Goal: Task Accomplishment & Management: Manage account settings

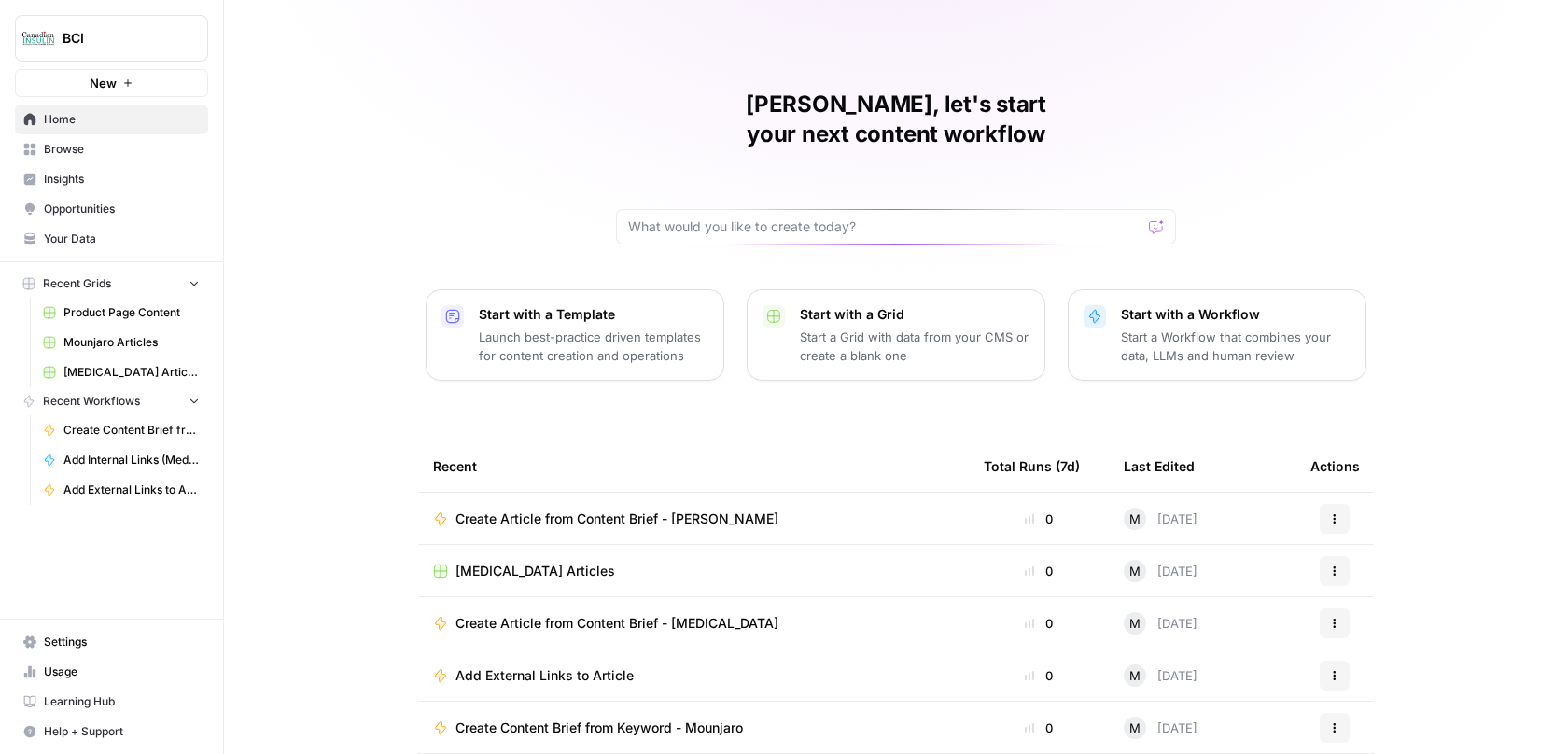
click at [291, 176] on div "[PERSON_NAME], let's start your next content workflow Start with a Template Lau…" at bounding box center [896, 444] width 1344 height 889
click at [64, 658] on link "Usage" at bounding box center [112, 672] width 193 height 30
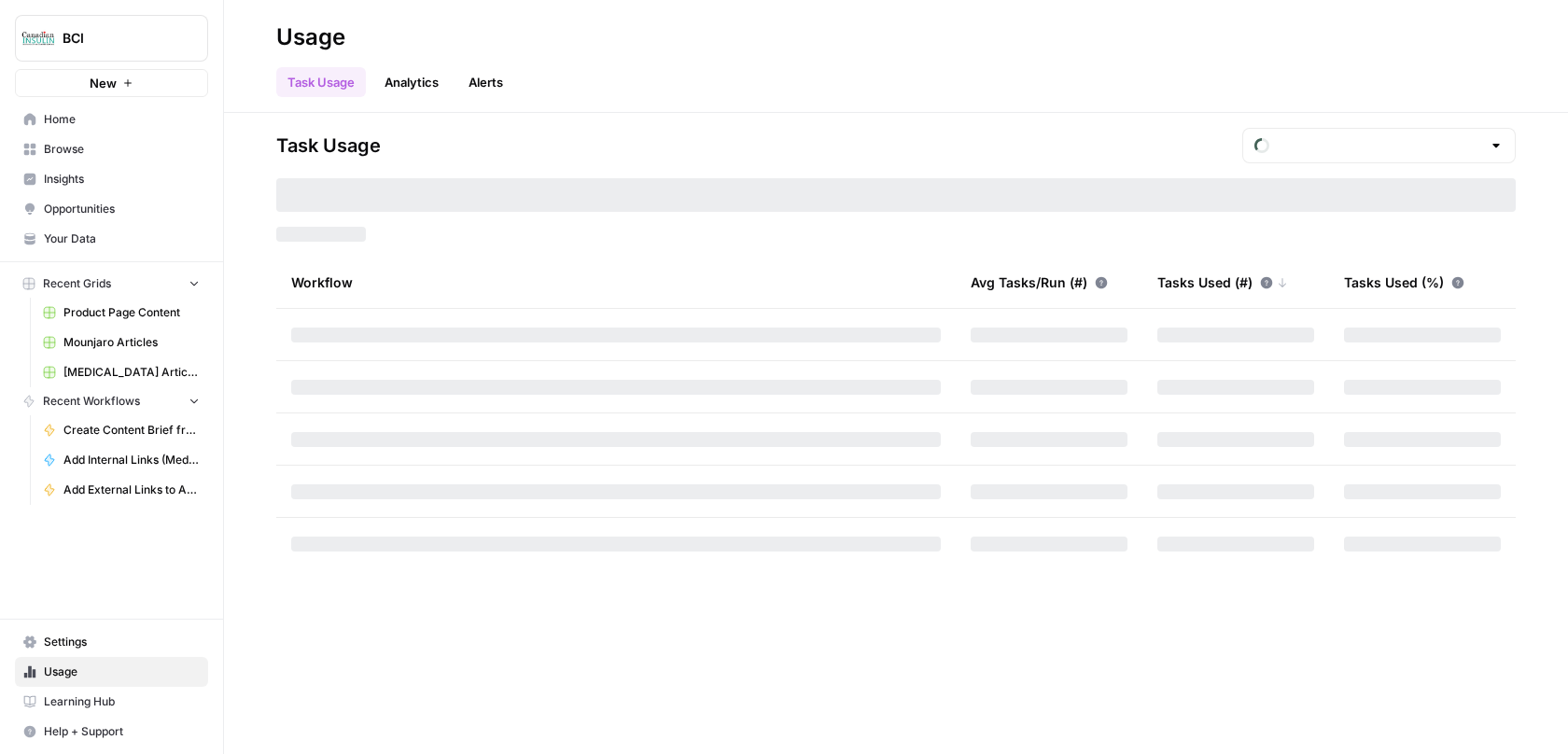
type input "October Included Tasks"
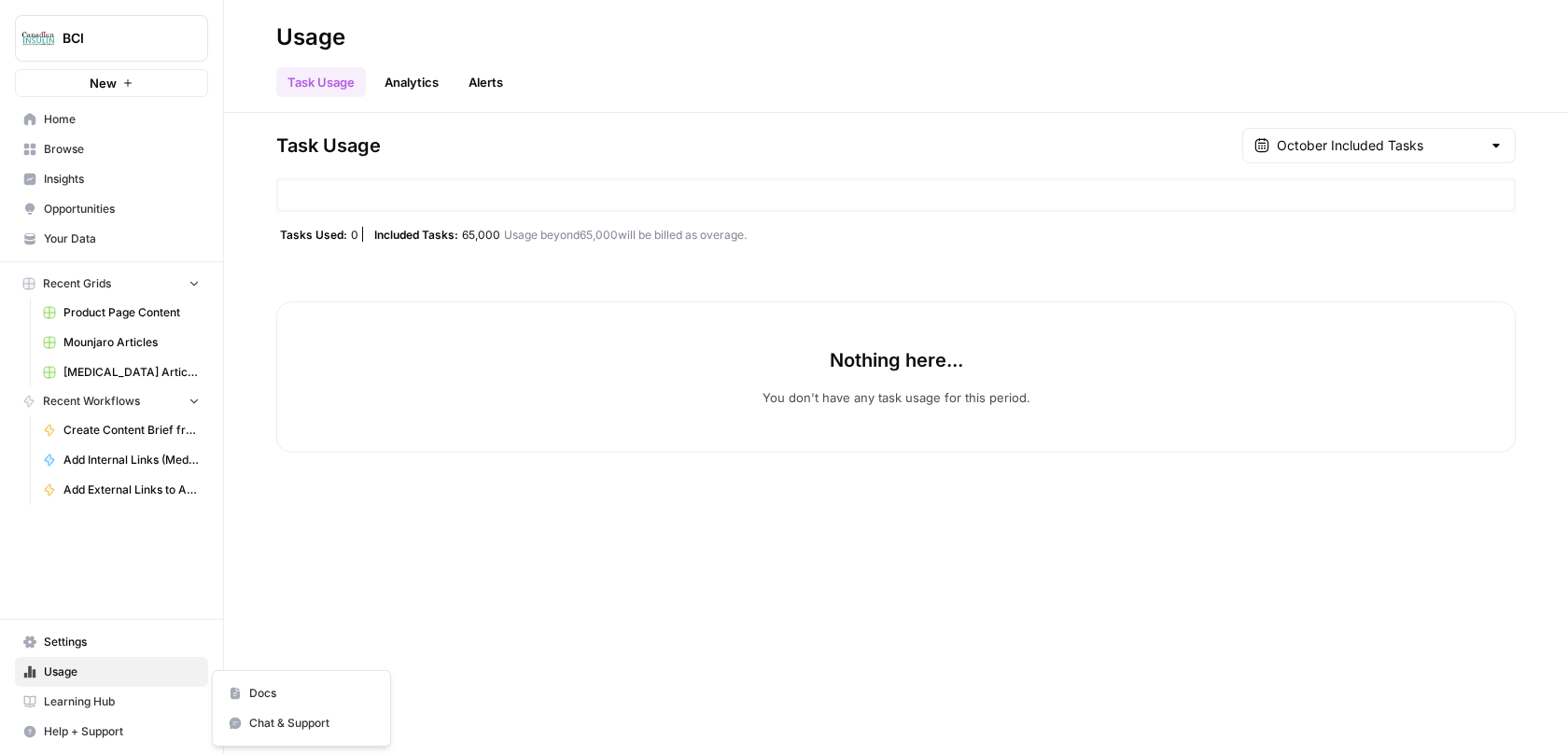
click at [104, 724] on span "Help + Support" at bounding box center [121, 731] width 156 height 17
click at [90, 698] on span "Learning Hub" at bounding box center [121, 702] width 156 height 17
click at [419, 90] on link "Analytics" at bounding box center [411, 82] width 77 height 30
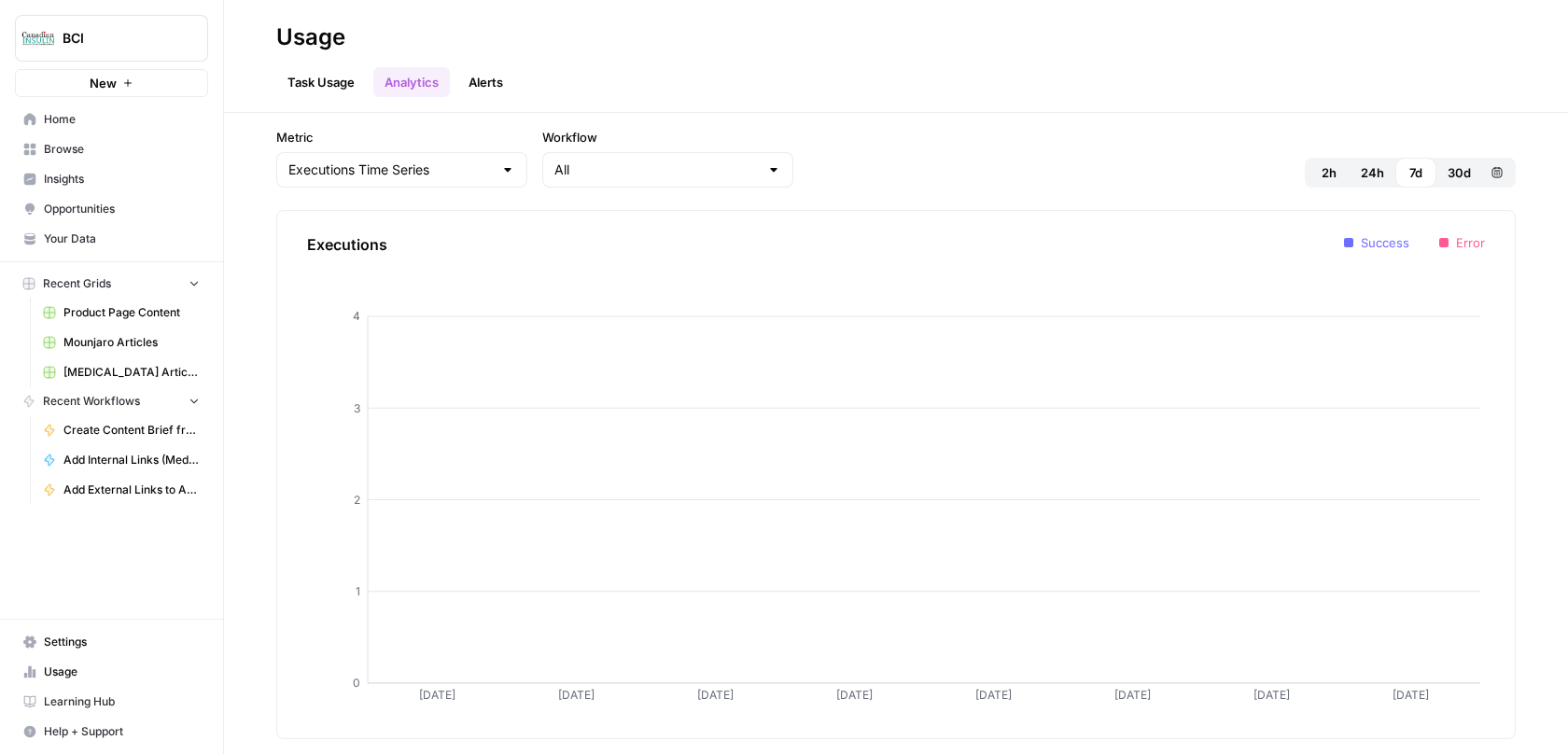
click at [337, 84] on link "Task Usage" at bounding box center [321, 82] width 90 height 30
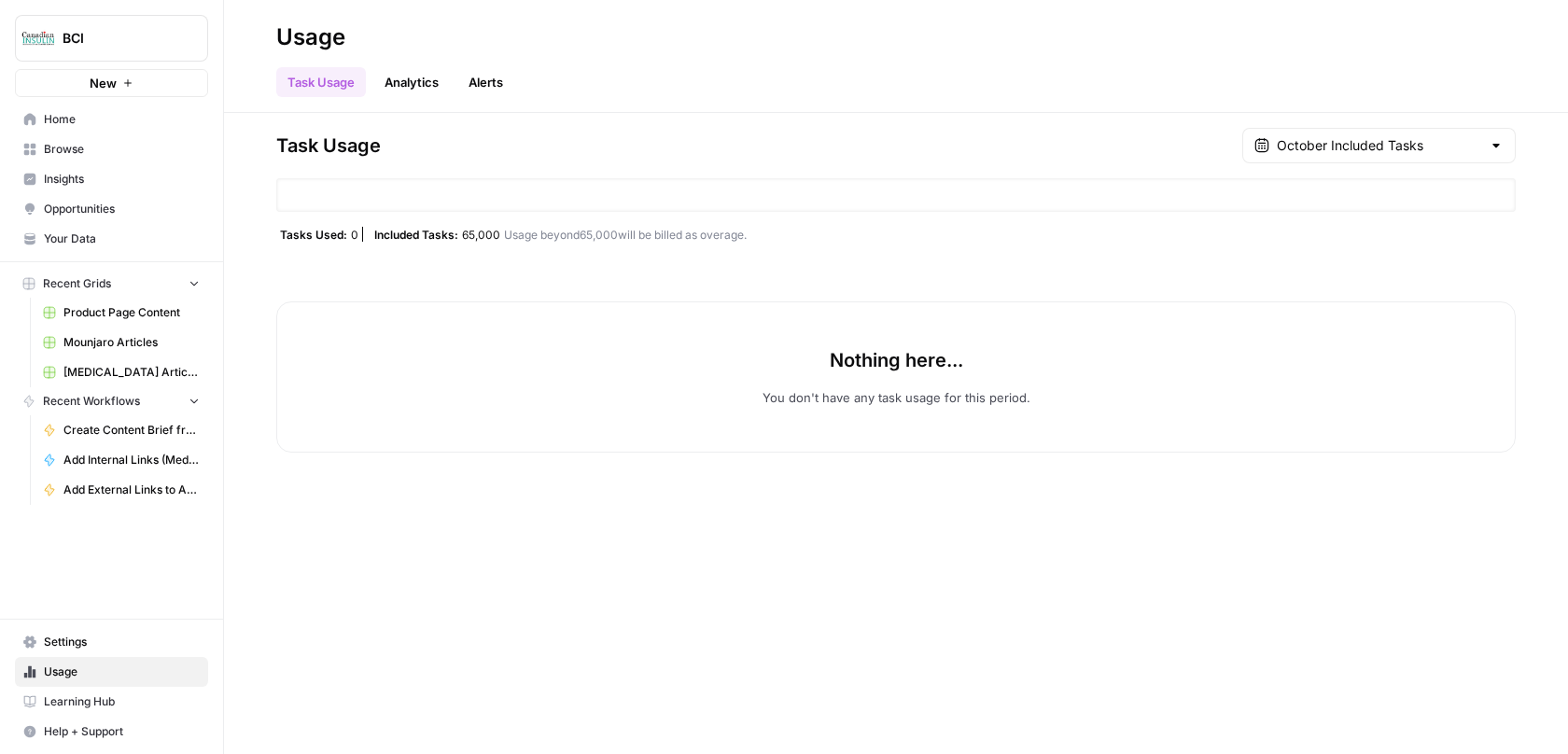
click at [77, 114] on span "Home" at bounding box center [121, 119] width 156 height 17
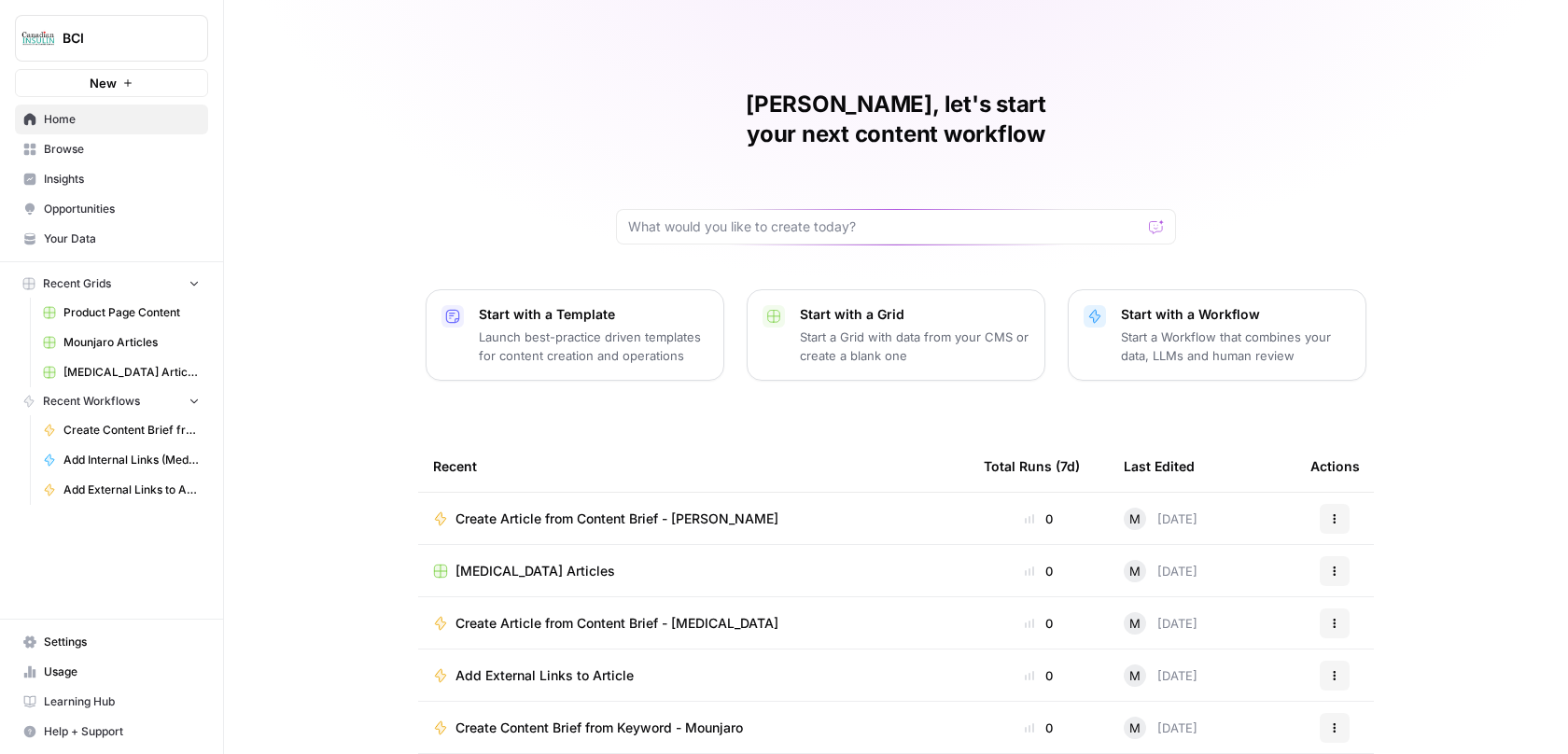
click at [80, 18] on button "BCI" at bounding box center [112, 38] width 193 height 46
click at [80, 20] on button "BCI" at bounding box center [112, 38] width 193 height 46
click at [52, 629] on link "Settings" at bounding box center [112, 642] width 193 height 30
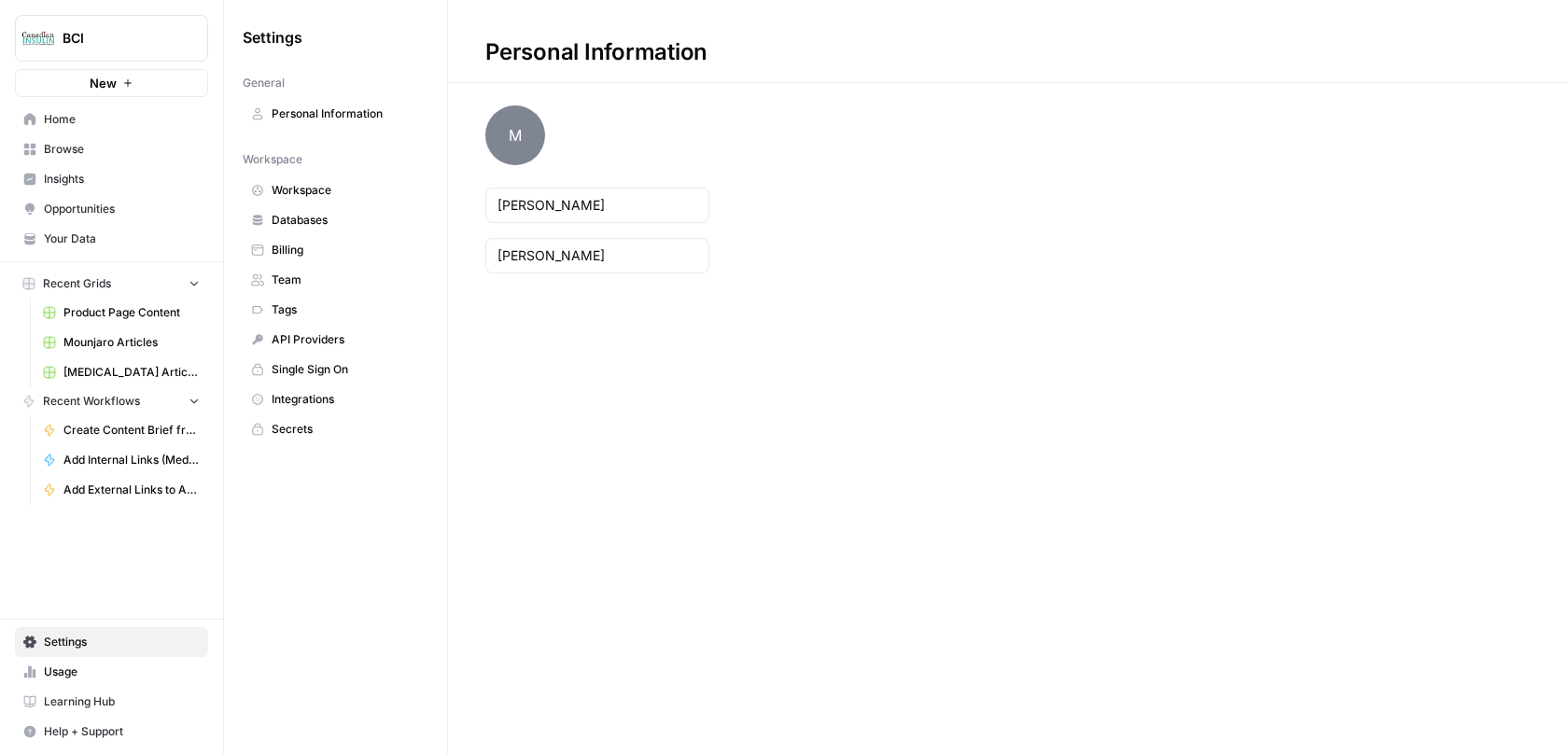
click at [367, 272] on span "Team" at bounding box center [345, 279] width 148 height 17
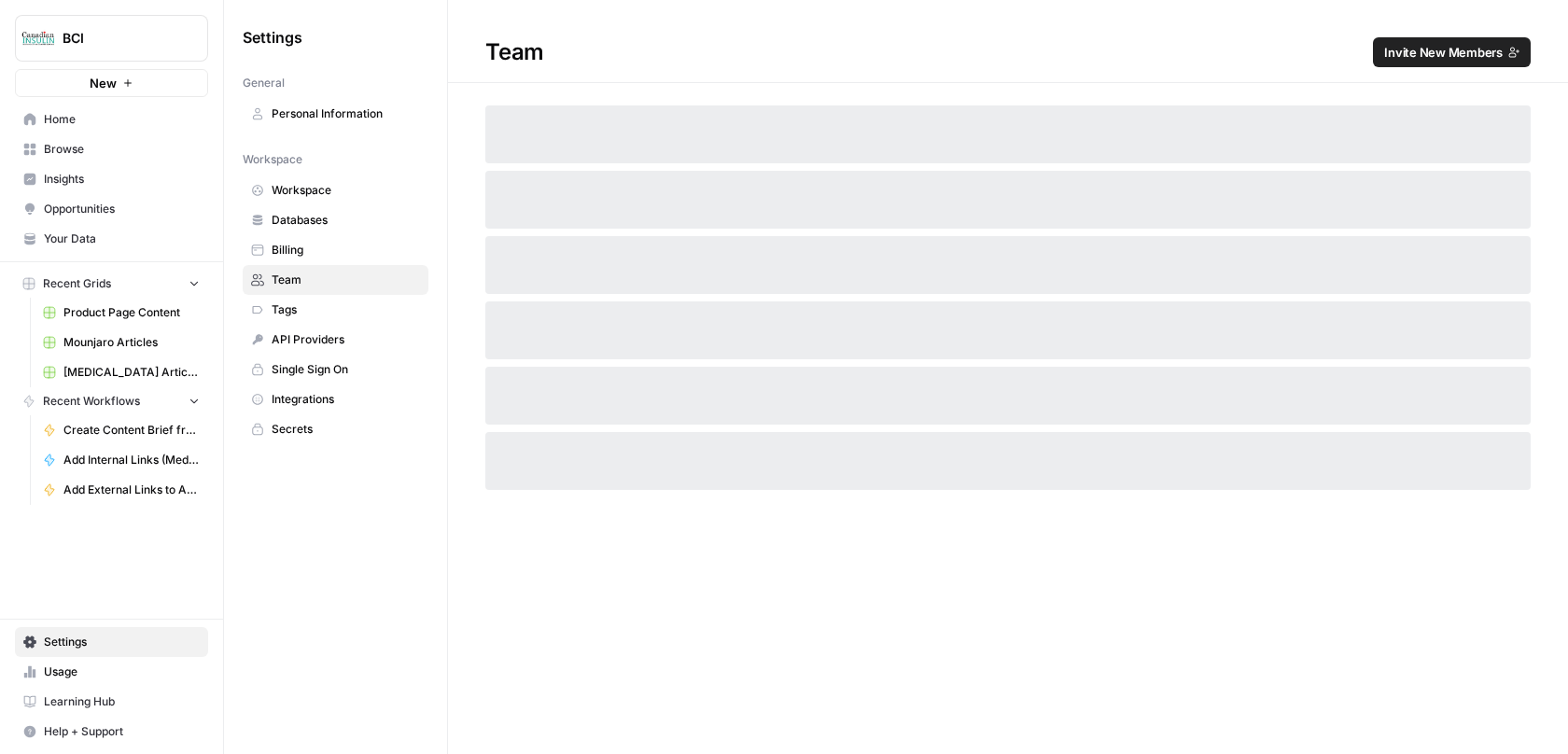
click at [329, 244] on span "Billing" at bounding box center [345, 250] width 148 height 17
